Goal: Find specific page/section: Find specific page/section

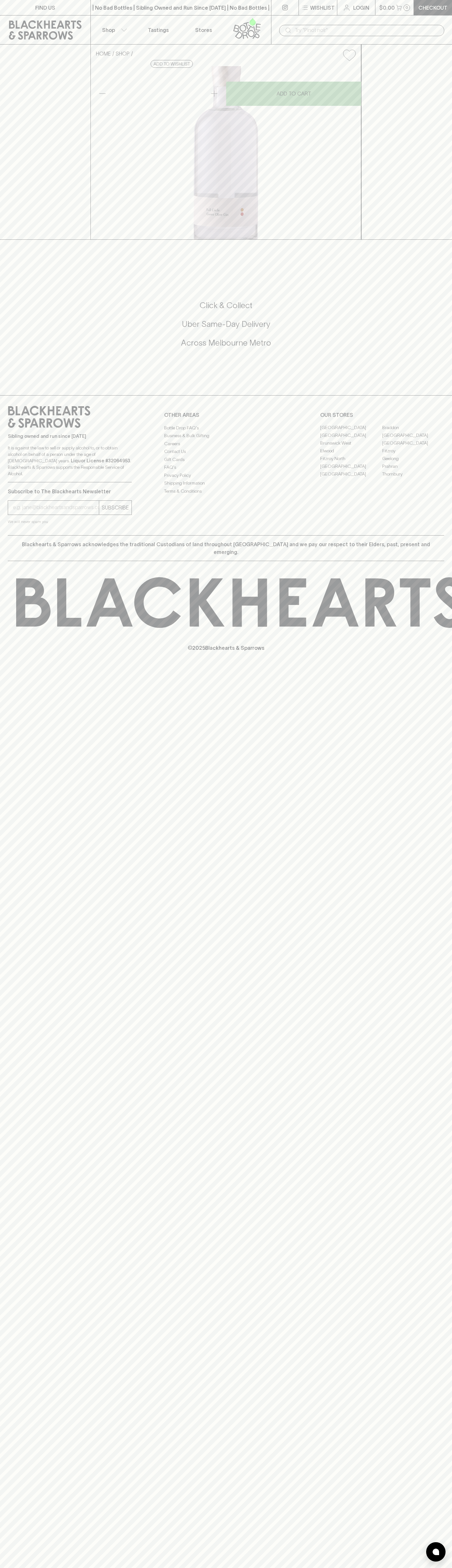
click at [67, 7] on link "FIND US" at bounding box center [45, 7] width 90 height 15
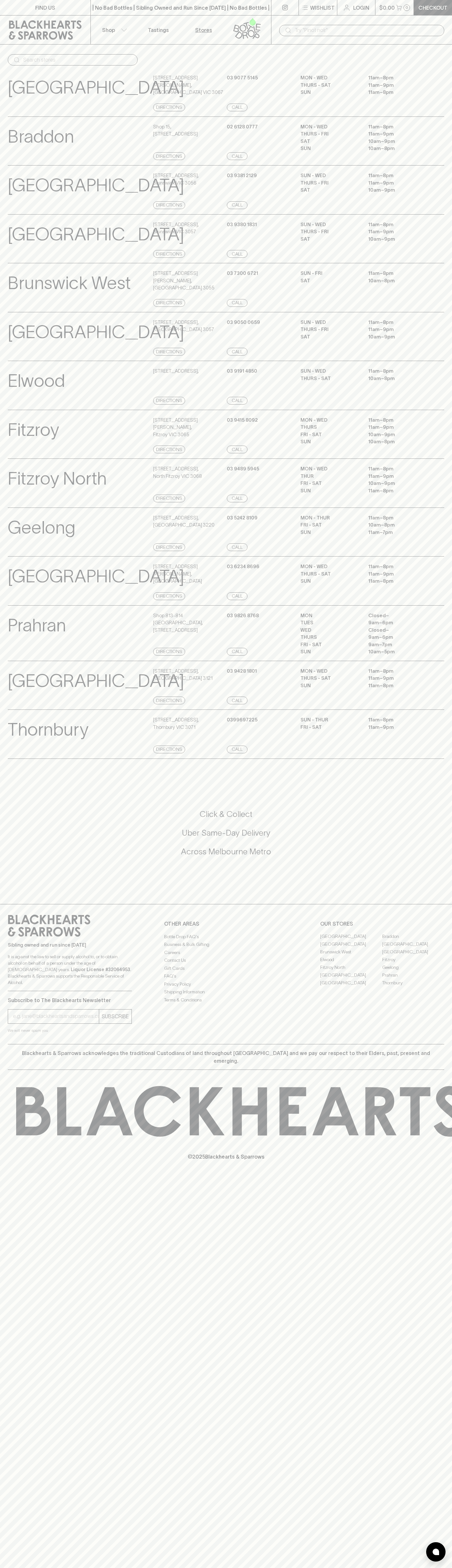
click at [421, 1423] on div "FIND US | No Bad Bottles | Sibling Owned and Run Since [DATE] | No Bad Bottles …" at bounding box center [226, 784] width 452 height 1568
click at [97, 1567] on html "FIND US | No Bad Bottles | Sibling Owned and Run Since [DATE] | No Bad Bottles …" at bounding box center [226, 784] width 452 height 1568
click at [18, 985] on p "It is against the law to sell or supply alcohol to, or to obtain alcohol on beh…" at bounding box center [70, 969] width 124 height 32
